Goal: Transaction & Acquisition: Purchase product/service

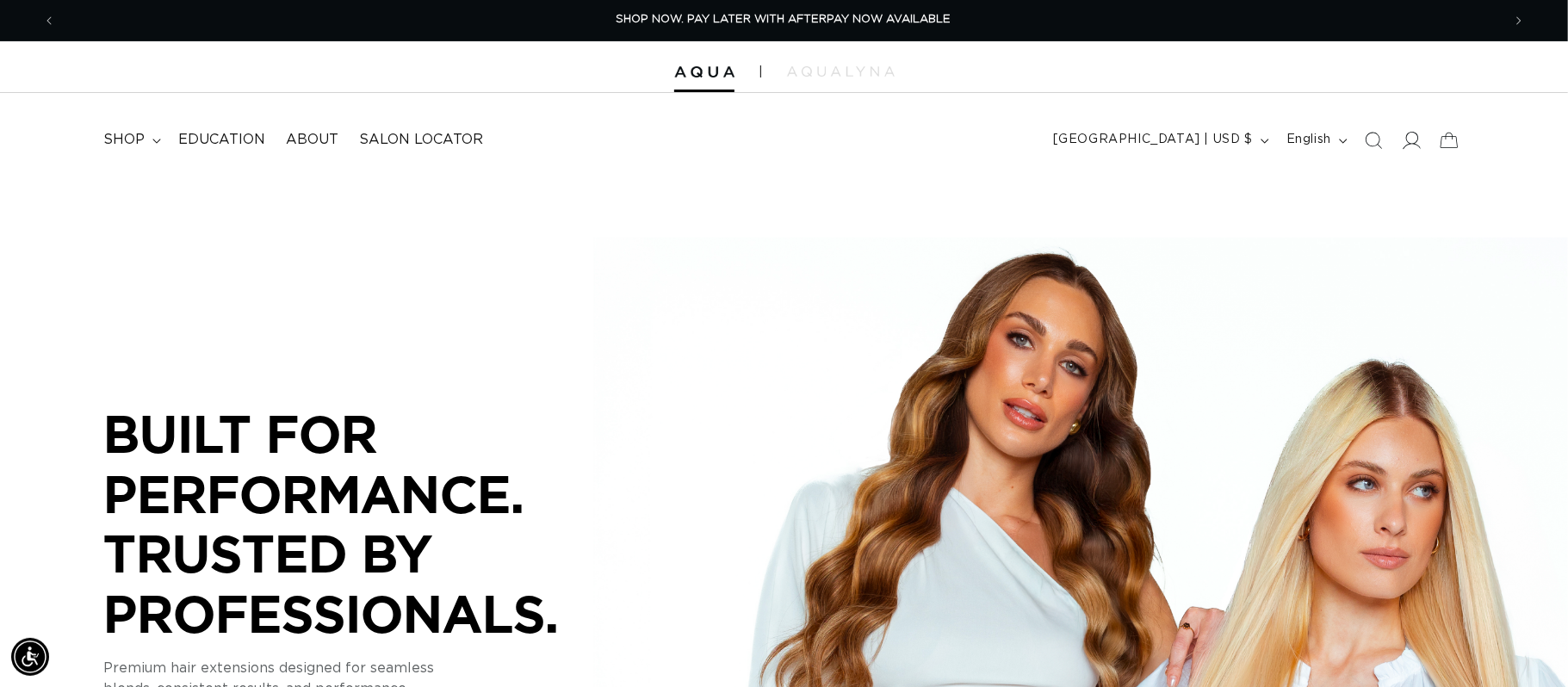
click at [1414, 142] on icon at bounding box center [1410, 140] width 18 height 18
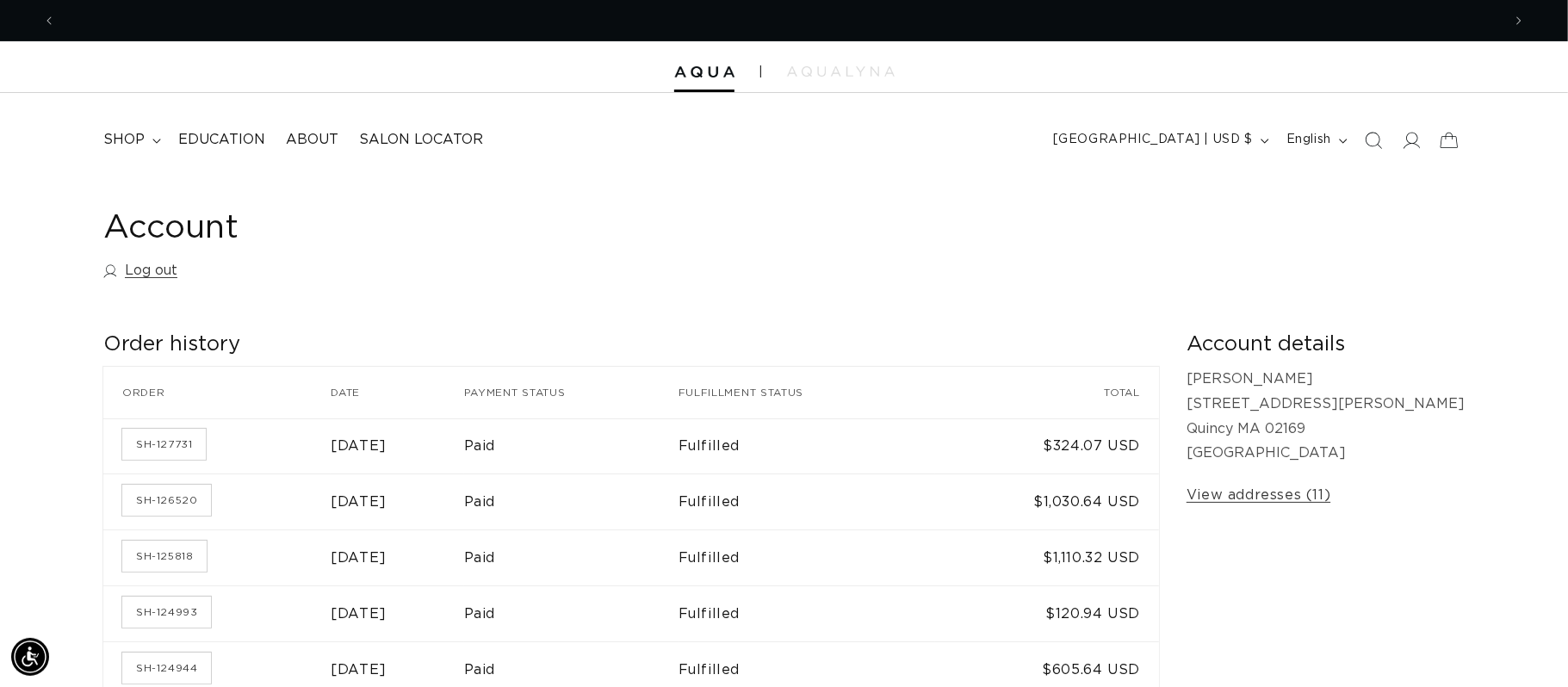
scroll to position [0, 2890]
click at [1372, 137] on icon "Search" at bounding box center [1373, 140] width 18 height 18
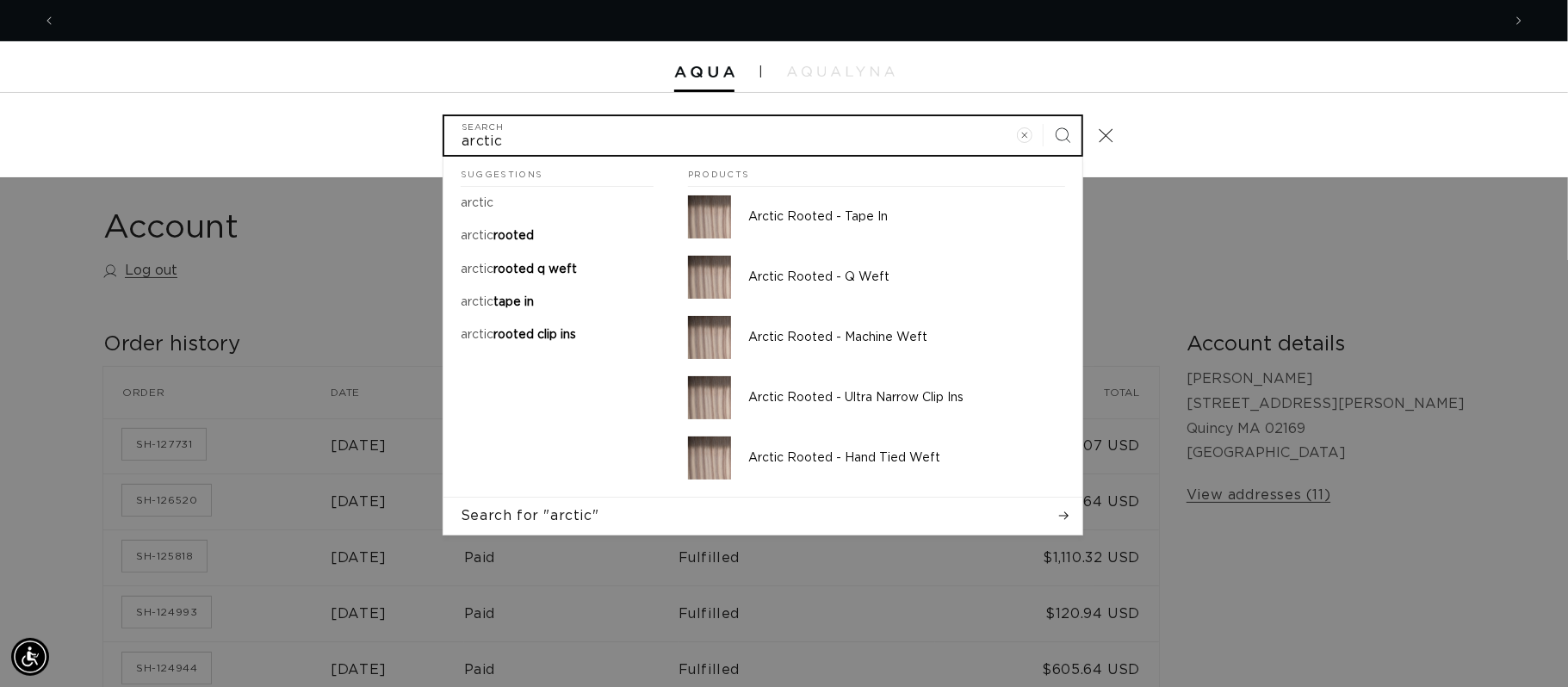
scroll to position [0, 0]
type input "arctic"
click at [1044, 117] on button "Search" at bounding box center [1062, 135] width 38 height 38
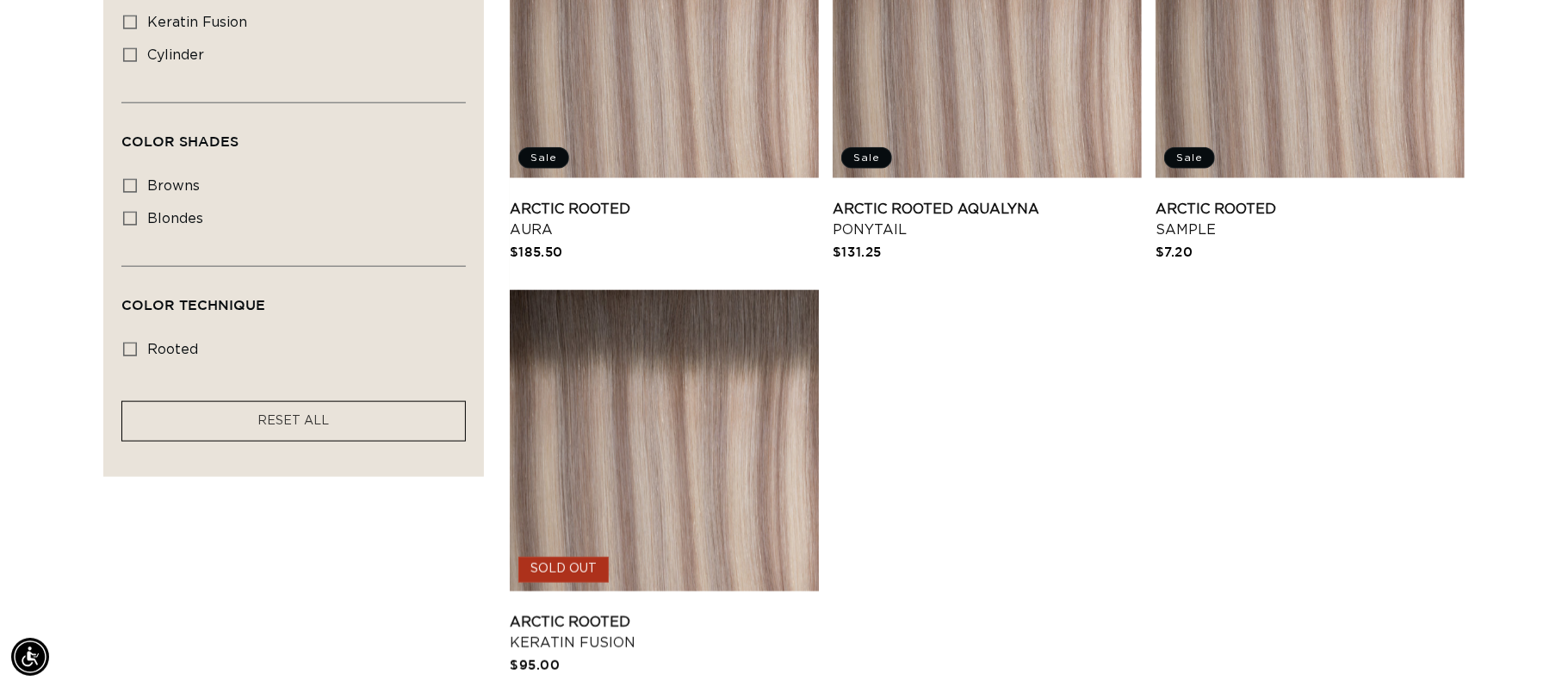
scroll to position [1037, 0]
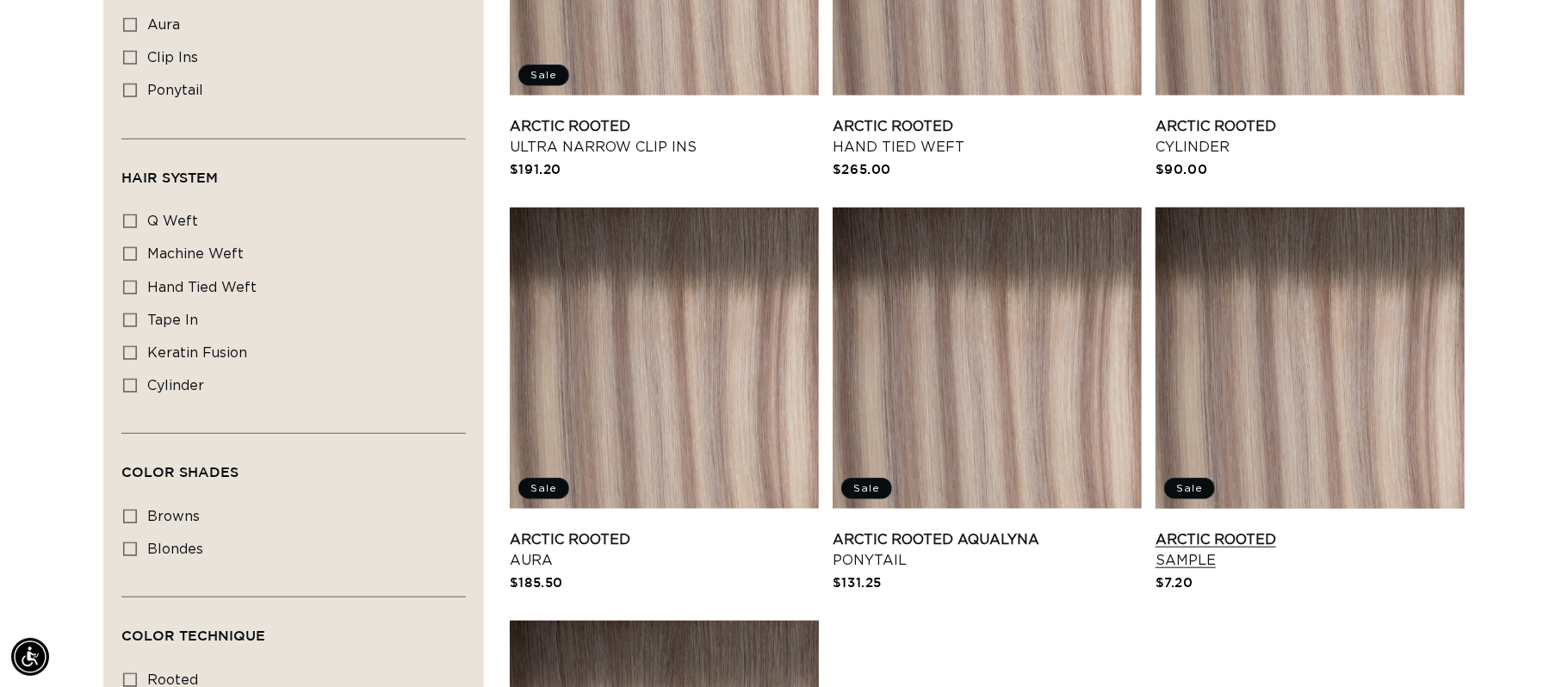
click at [1304, 530] on link "Arctic Rooted Sample" at bounding box center [1310, 551] width 309 height 41
